Goal: Navigation & Orientation: Find specific page/section

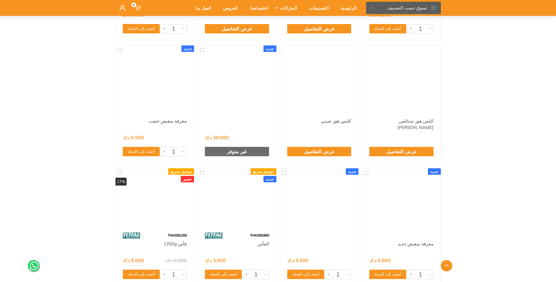
scroll to position [2771, 0]
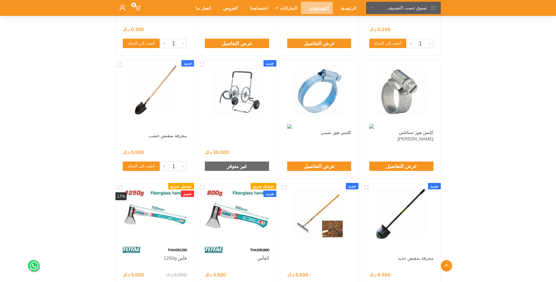
click at [323, 9] on div "التصنيفات" at bounding box center [317, 8] width 32 height 12
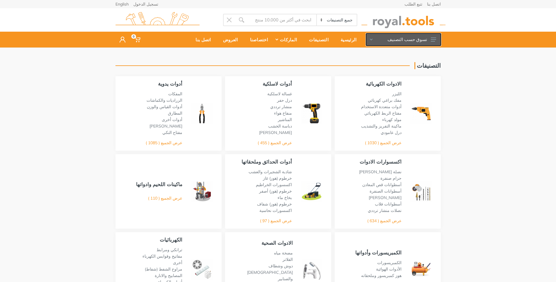
click at [407, 40] on button "تسوق حسب التصنيف" at bounding box center [403, 39] width 75 height 12
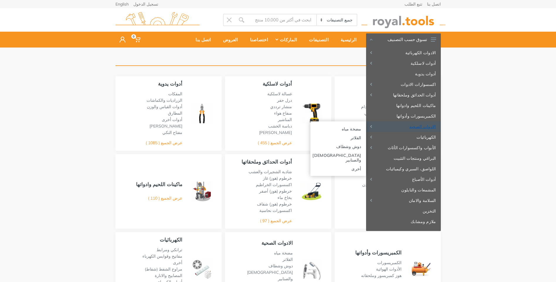
click at [421, 124] on link "الادوات الصحية" at bounding box center [403, 126] width 75 height 11
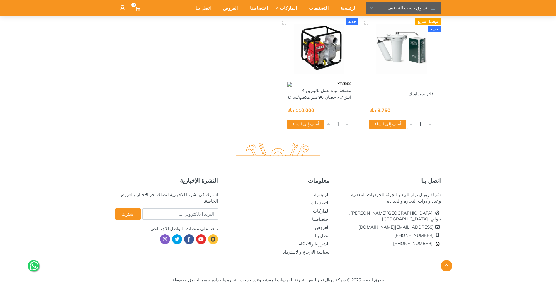
scroll to position [1963, 0]
